Goal: Check status: Check status

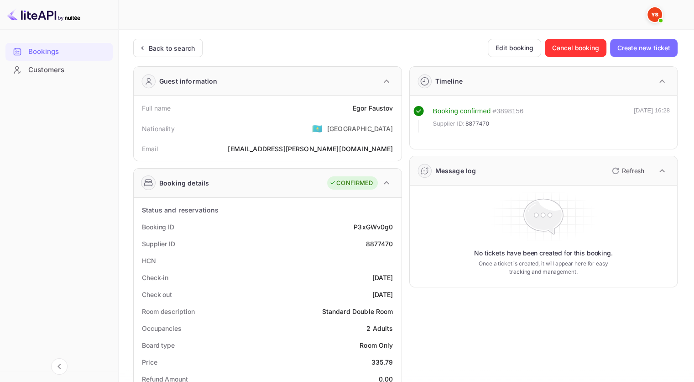
click at [376, 241] on div "8877470" at bounding box center [379, 244] width 27 height 10
copy div "8877470"
drag, startPoint x: 378, startPoint y: 108, endPoint x: 352, endPoint y: 106, distance: 25.6
click at [353, 106] on div "[PERSON_NAME]" at bounding box center [373, 108] width 41 height 10
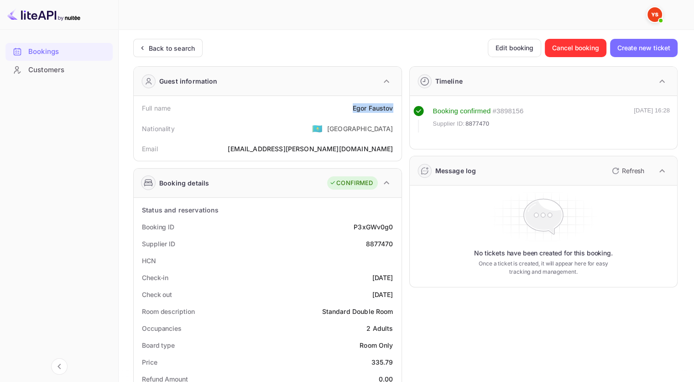
copy div "[PERSON_NAME]"
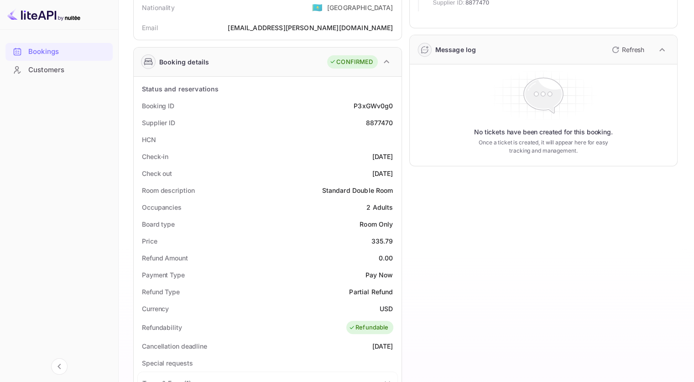
scroll to position [137, 0]
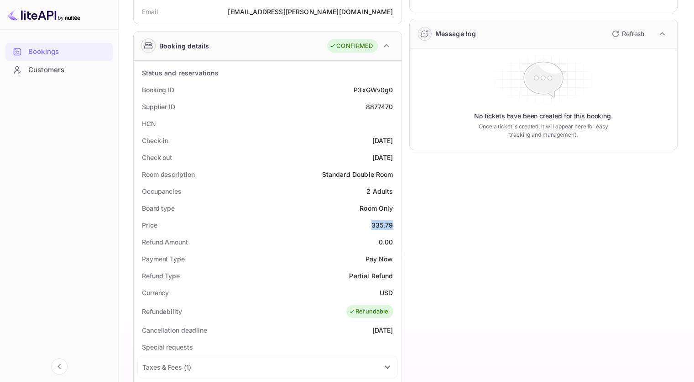
drag, startPoint x: 372, startPoint y: 226, endPoint x: 397, endPoint y: 228, distance: 24.3
click at [397, 228] on div "Price 335.79" at bounding box center [267, 224] width 261 height 17
copy div "335.79"
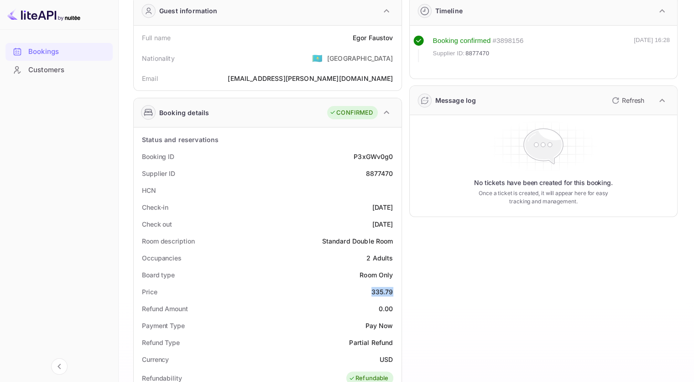
scroll to position [0, 0]
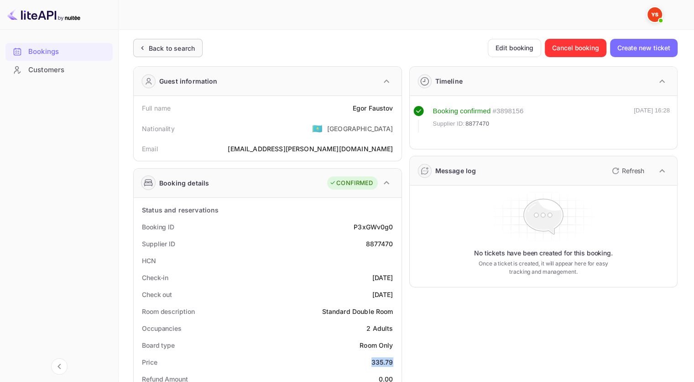
click at [176, 43] on div "Back to search" at bounding box center [172, 48] width 46 height 10
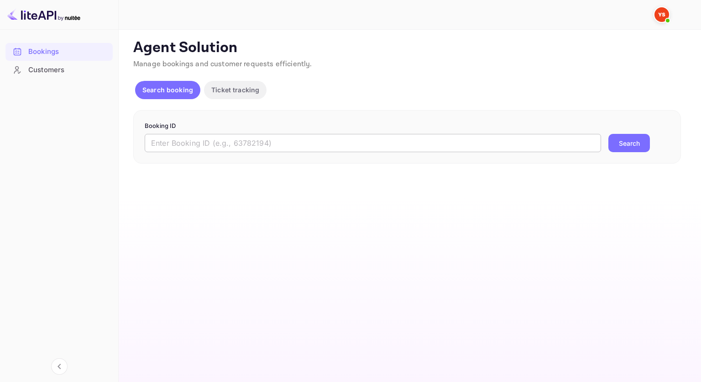
click at [237, 144] on input "text" at bounding box center [373, 143] width 456 height 18
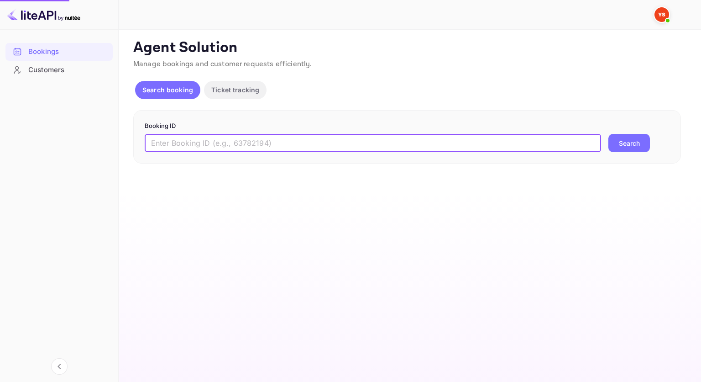
paste input "9385869"
type input "9385869"
click at [638, 138] on button "Search" at bounding box center [629, 143] width 42 height 18
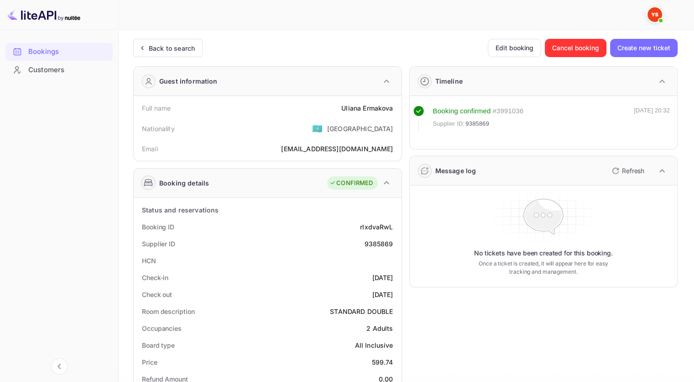
click at [389, 108] on div "[PERSON_NAME]" at bounding box center [367, 108] width 52 height 10
copy div "[PERSON_NAME]"
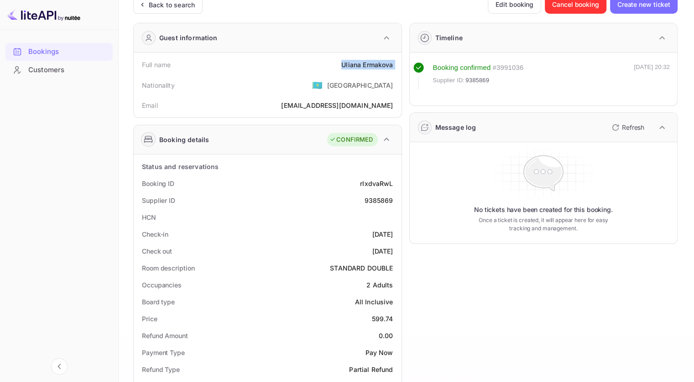
scroll to position [46, 0]
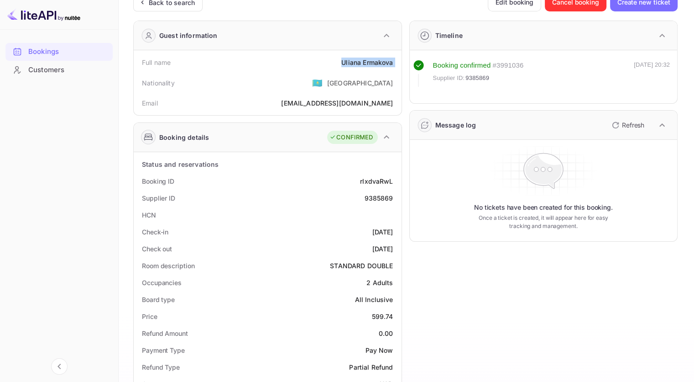
click at [382, 193] on div "9385869" at bounding box center [378, 198] width 29 height 10
copy div "9385869"
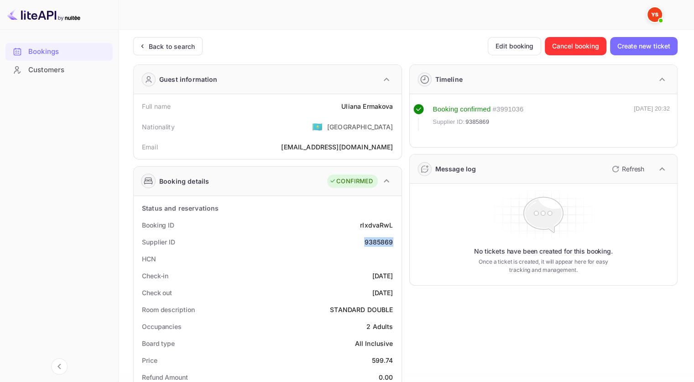
scroll to position [0, 0]
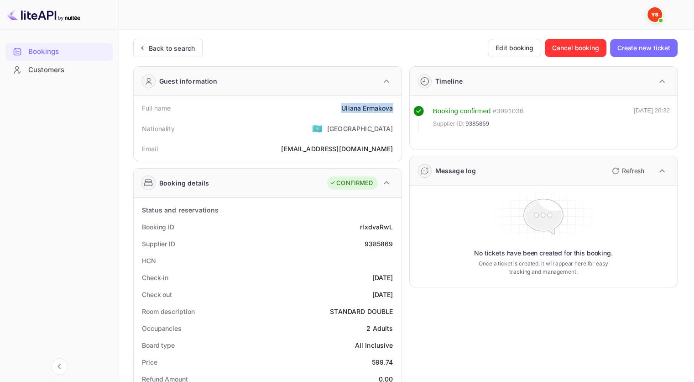
drag, startPoint x: 394, startPoint y: 110, endPoint x: 341, endPoint y: 110, distance: 52.5
click at [341, 110] on div "Full name [PERSON_NAME]" at bounding box center [267, 107] width 261 height 17
copy div "[PERSON_NAME]"
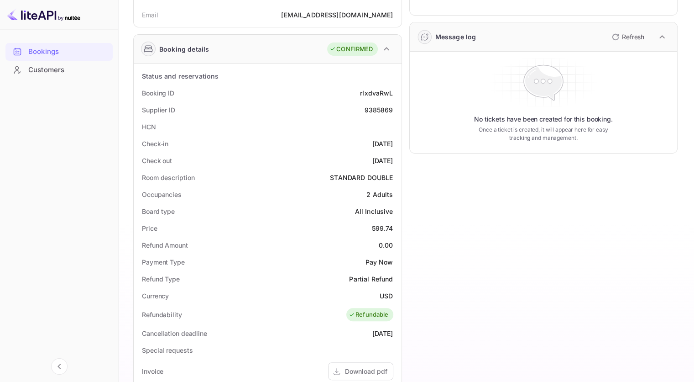
scroll to position [137, 0]
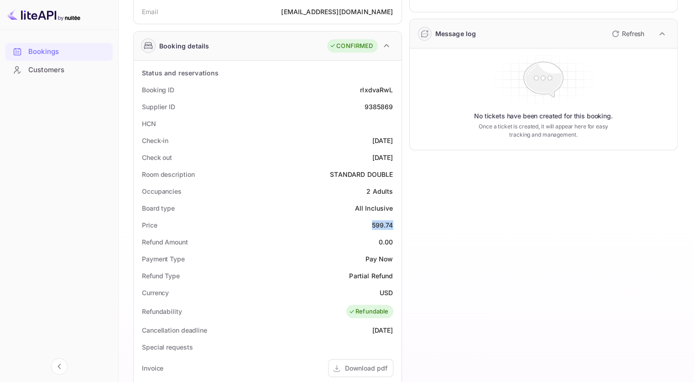
drag, startPoint x: 371, startPoint y: 226, endPoint x: 393, endPoint y: 225, distance: 21.5
click at [393, 225] on div "Price 599.74" at bounding box center [267, 224] width 261 height 17
copy div "599.74"
